Goal: Task Accomplishment & Management: Manage account settings

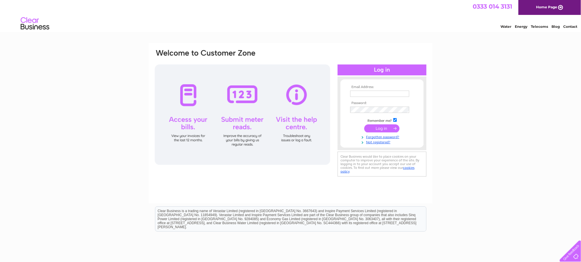
type input "johnnmaidens@gmail.com"
click at [188, 95] on div at bounding box center [242, 115] width 175 height 100
click at [377, 128] on input "submit" at bounding box center [381, 128] width 35 height 8
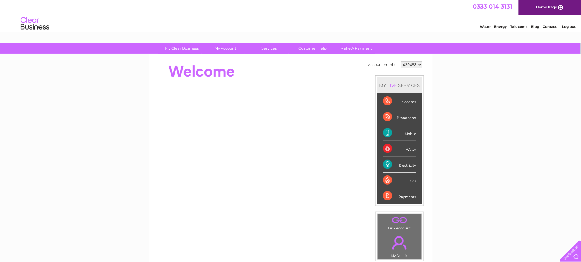
click at [377, 128] on div "MY LIVE SERVICES Telecoms Broadband Mobile Water Electricity Gas Payments" at bounding box center [400, 140] width 48 height 130
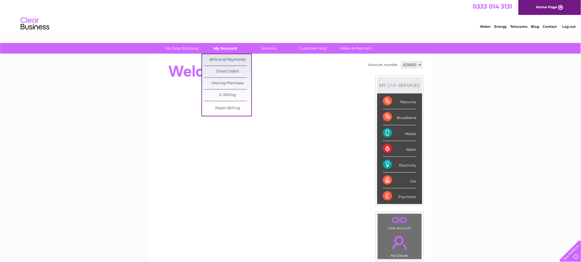
click at [223, 49] on link "My Account" at bounding box center [225, 48] width 47 height 11
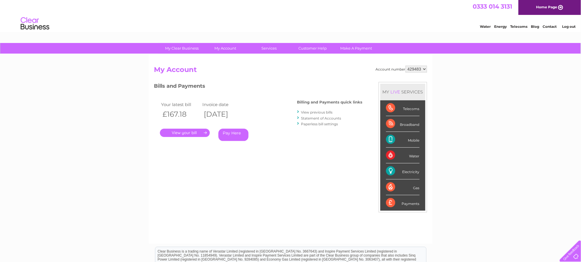
click at [223, 58] on div "Account number 429483 My Account MY LIVE SERVICES Telecoms Broadband Mobile Wat…" at bounding box center [291, 149] width 284 height 190
click at [195, 133] on link "." at bounding box center [185, 133] width 50 height 8
